Goal: Check status: Check status

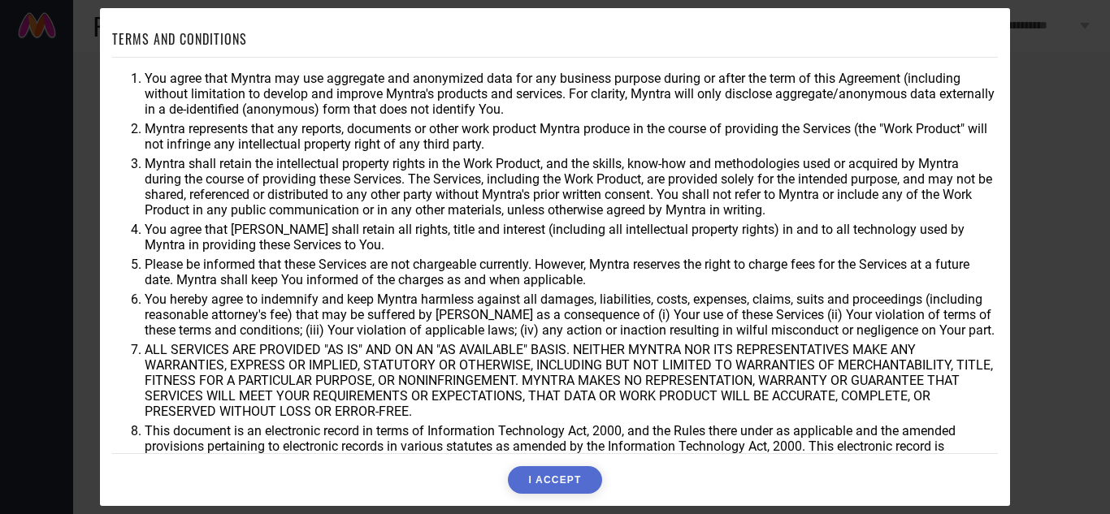
scroll to position [45, 0]
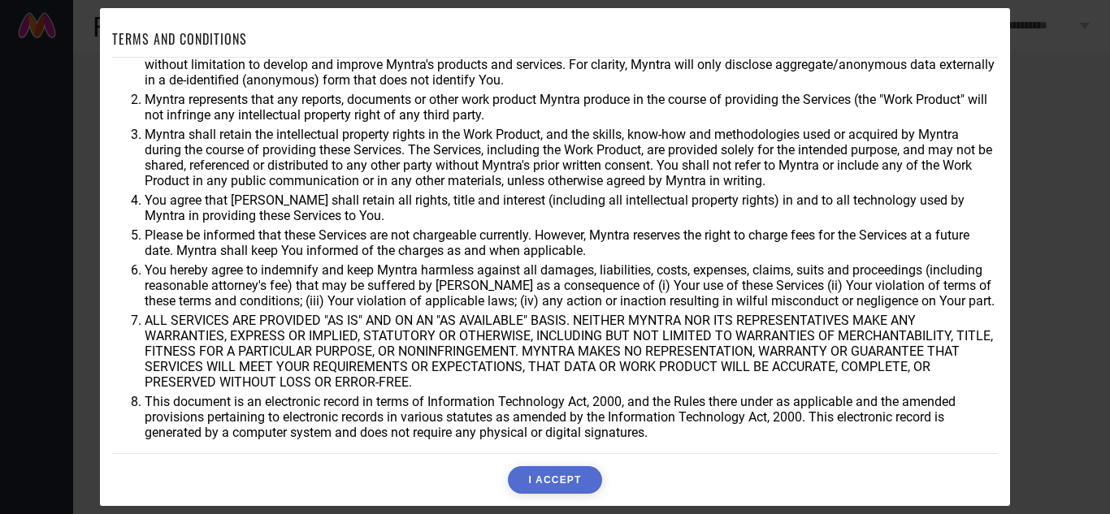
click at [550, 480] on button "I ACCEPT" at bounding box center [554, 480] width 93 height 28
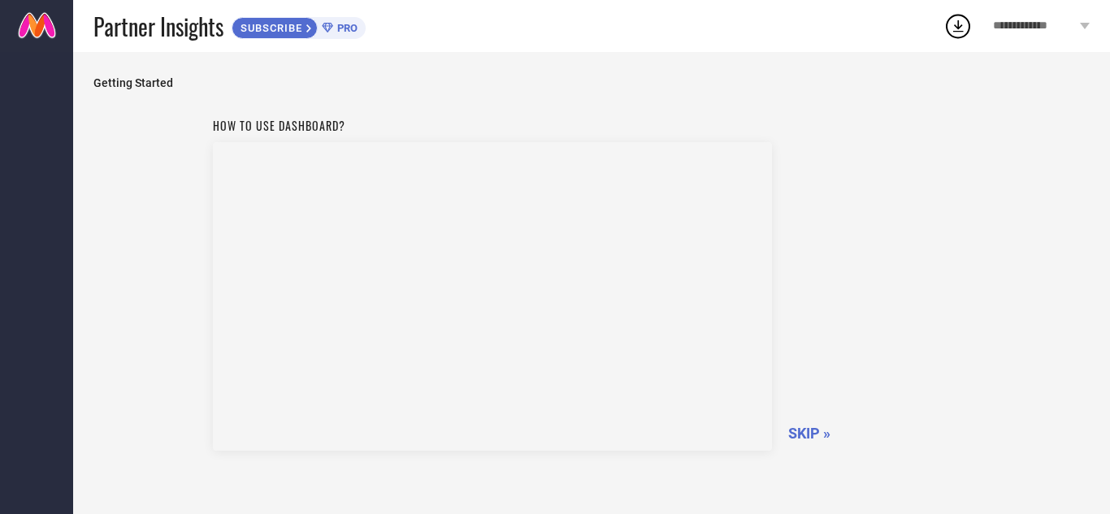
click at [813, 434] on span "SKIP »" at bounding box center [809, 433] width 42 height 17
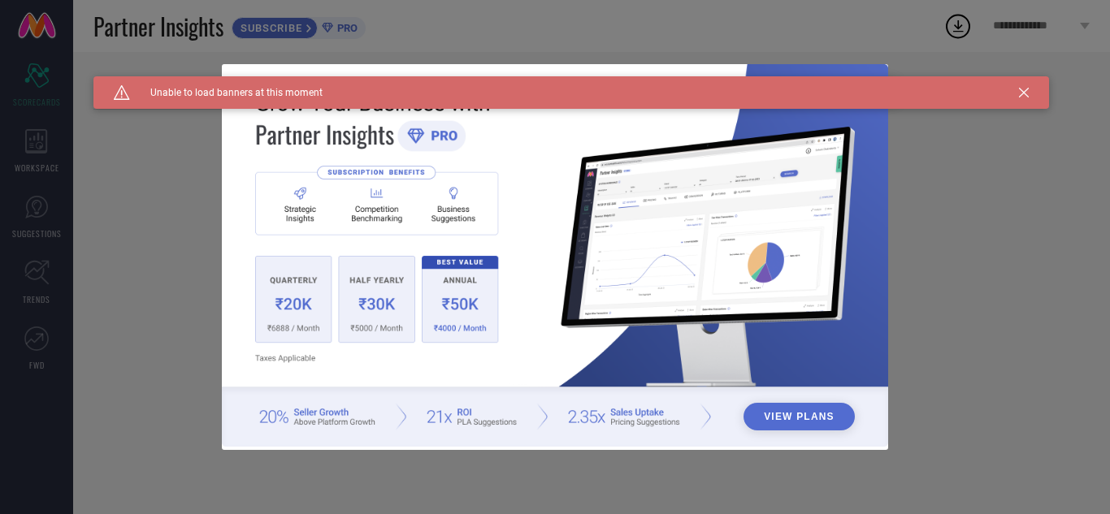
type input "All"
click at [1026, 91] on icon at bounding box center [1024, 93] width 10 height 10
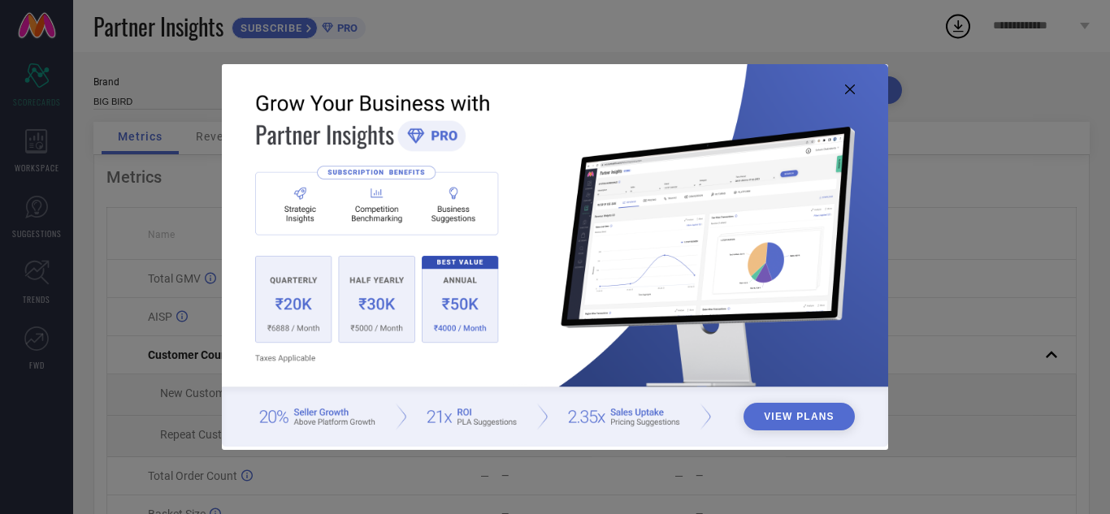
click at [852, 91] on icon at bounding box center [850, 89] width 10 height 10
